Goal: Information Seeking & Learning: Learn about a topic

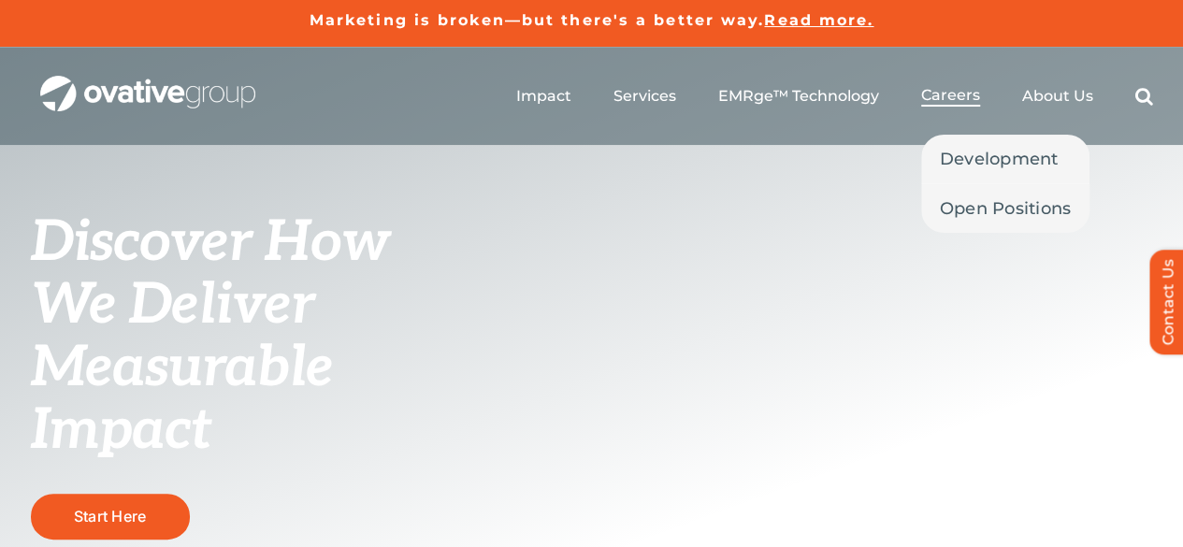
click at [961, 93] on span "Careers" at bounding box center [950, 95] width 59 height 19
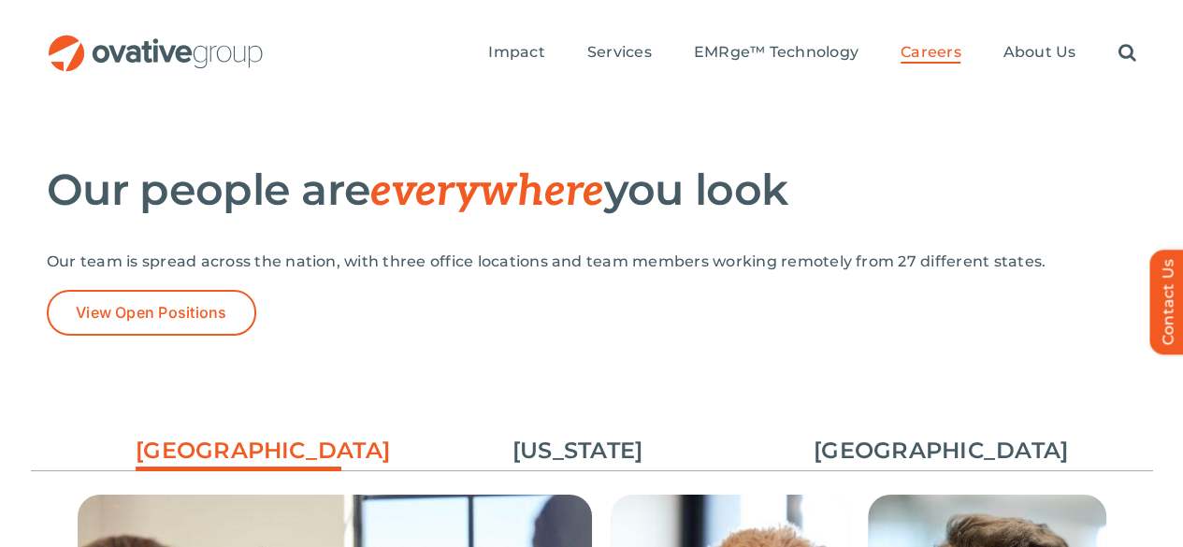
scroll to position [2927, 0]
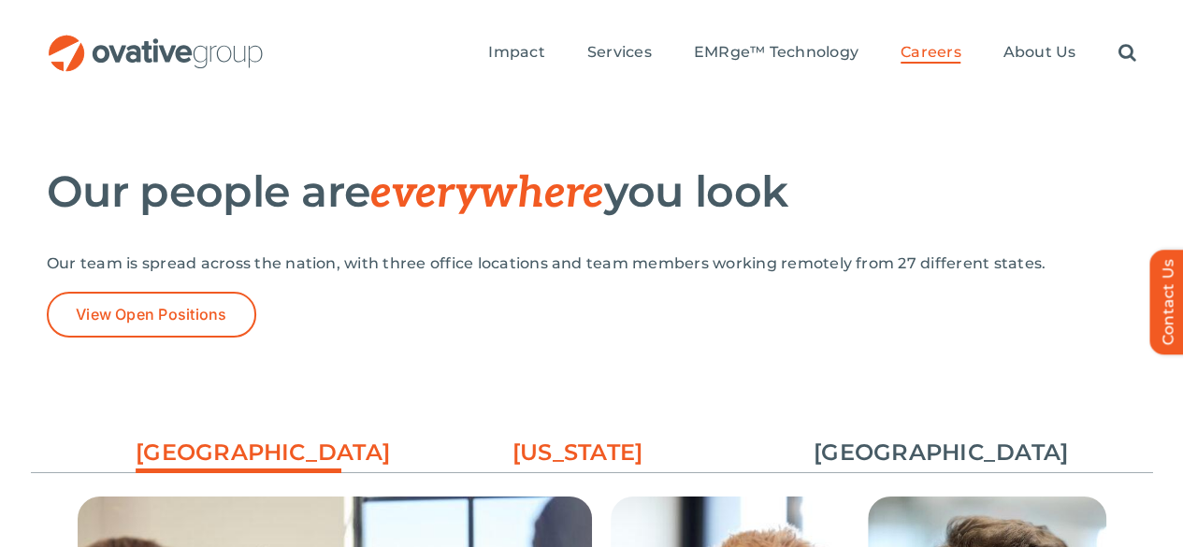
click at [576, 437] on link "[US_STATE]" at bounding box center [578, 453] width 206 height 32
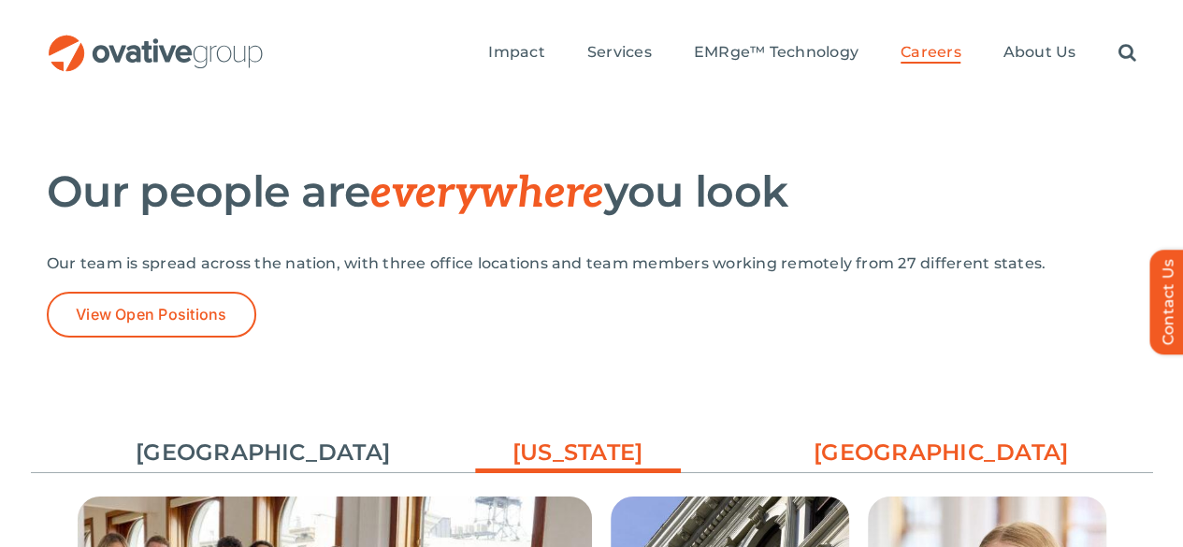
click at [930, 437] on link "[GEOGRAPHIC_DATA]" at bounding box center [916, 453] width 206 height 32
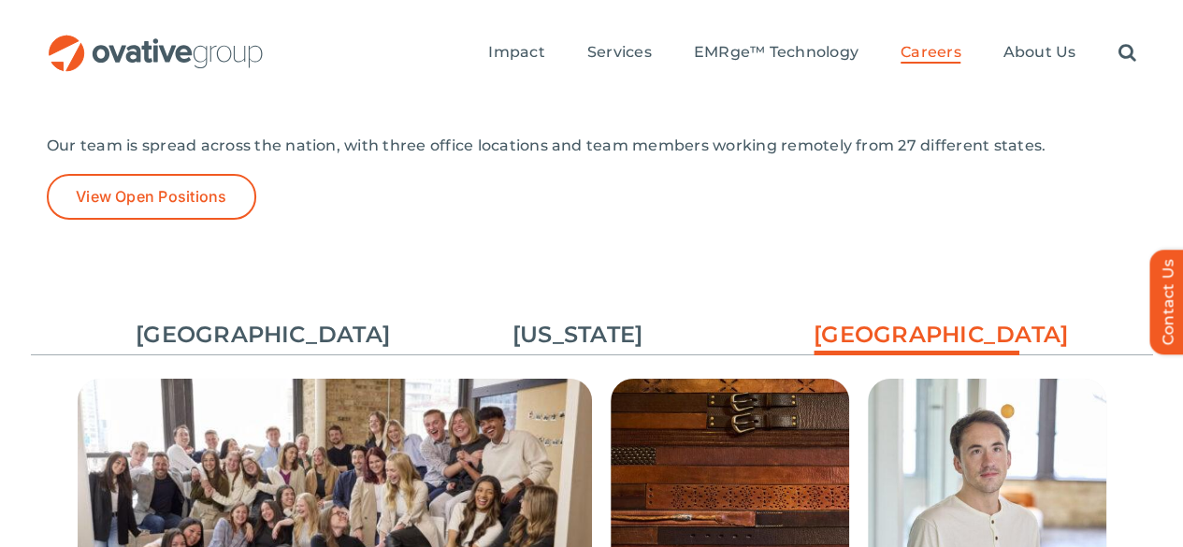
scroll to position [3044, 0]
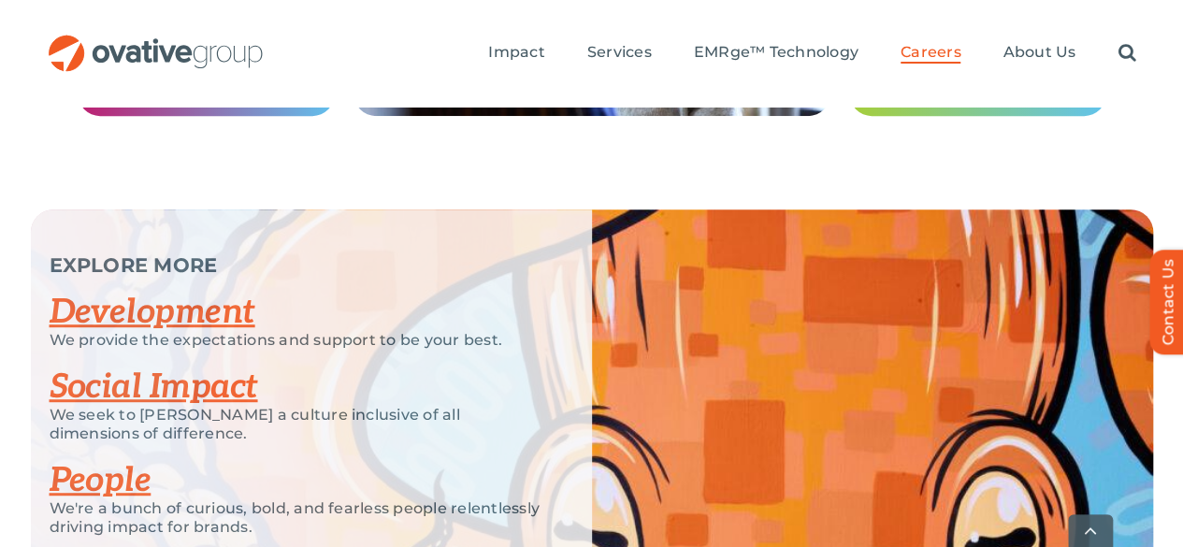
scroll to position [3941, 0]
